Goal: Task Accomplishment & Management: Use online tool/utility

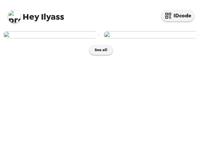
scroll to position [34, 0]
click at [78, 38] on img at bounding box center [50, 34] width 95 height 7
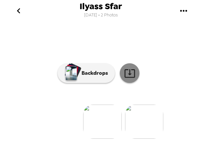
scroll to position [109, 0]
click at [128, 79] on icon at bounding box center [129, 72] width 11 height 11
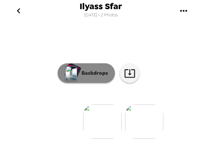
click at [97, 69] on p "Backdrops" at bounding box center [93, 73] width 30 height 8
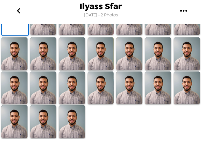
scroll to position [165, 0]
click at [47, 35] on img at bounding box center [43, 18] width 26 height 33
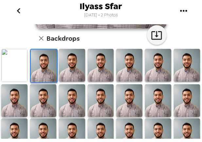
click at [73, 70] on img at bounding box center [72, 65] width 26 height 33
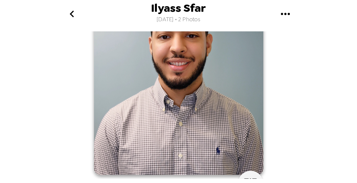
scroll to position [58, 0]
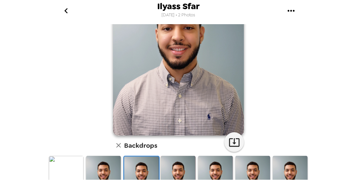
click at [178, 167] on img at bounding box center [178, 178] width 35 height 44
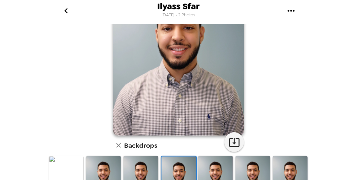
click at [208, 169] on img at bounding box center [215, 178] width 35 height 44
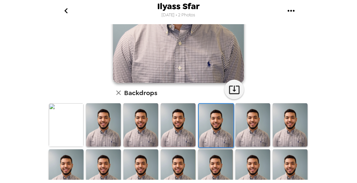
scroll to position [138, 0]
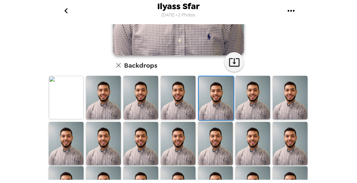
click at [217, 151] on img at bounding box center [215, 144] width 35 height 44
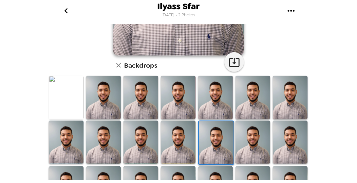
scroll to position [210, 0]
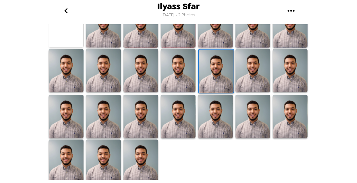
click at [141, 169] on img at bounding box center [140, 162] width 35 height 44
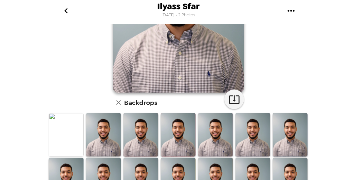
scroll to position [0, 0]
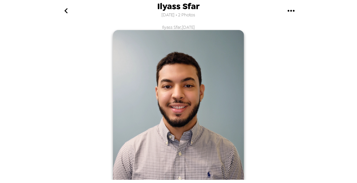
click at [62, 9] on icon "go back" at bounding box center [66, 11] width 10 height 10
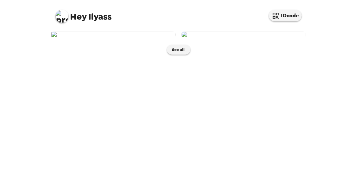
scroll to position [31, 0]
click at [140, 38] on img at bounding box center [113, 34] width 125 height 7
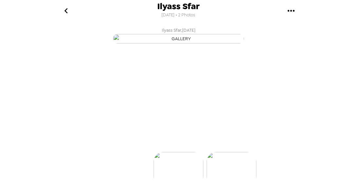
scroll to position [100, 0]
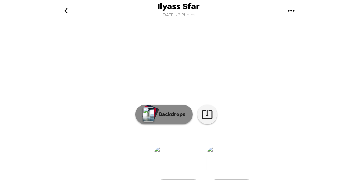
click at [181, 112] on p "Backdrops" at bounding box center [171, 115] width 30 height 8
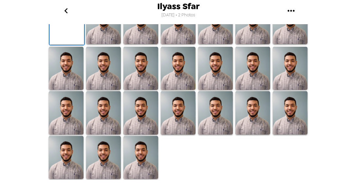
scroll to position [0, 0]
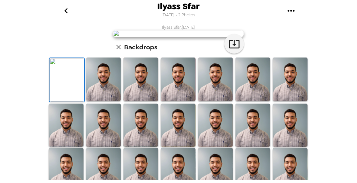
click at [66, 7] on icon "go back" at bounding box center [66, 11] width 10 height 10
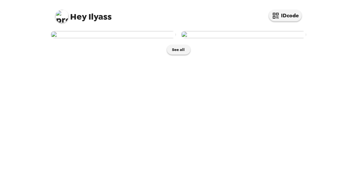
click at [122, 38] on img at bounding box center [113, 34] width 125 height 7
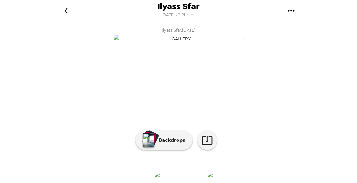
scroll to position [100, 0]
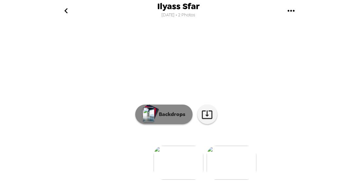
click at [163, 111] on p "Backdrops" at bounding box center [171, 115] width 30 height 8
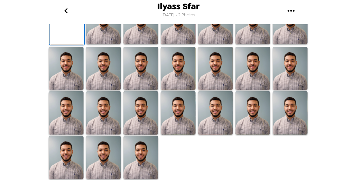
scroll to position [205, 0]
click at [143, 159] on img at bounding box center [140, 158] width 35 height 44
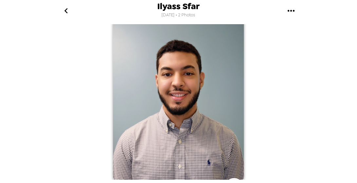
scroll to position [0, 0]
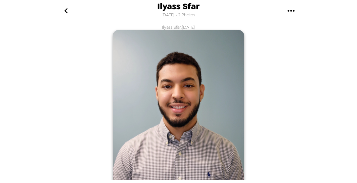
click at [64, 10] on icon "go back" at bounding box center [65, 10] width 3 height 5
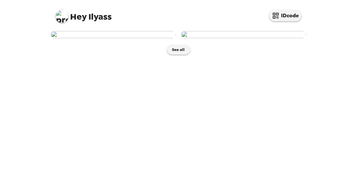
scroll to position [31, 0]
